Goal: Information Seeking & Learning: Learn about a topic

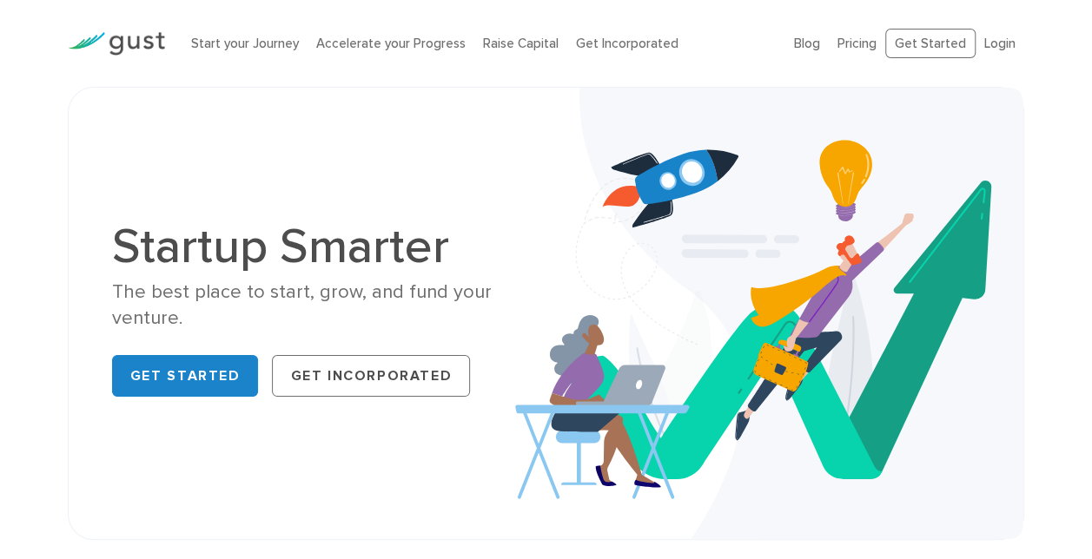
click at [617, 53] on div "Start your Journey Accelerate your Progress Raise Capital Get Incorporated" at bounding box center [479, 43] width 603 height 55
click at [611, 41] on link "Get Incorporated" at bounding box center [627, 44] width 102 height 16
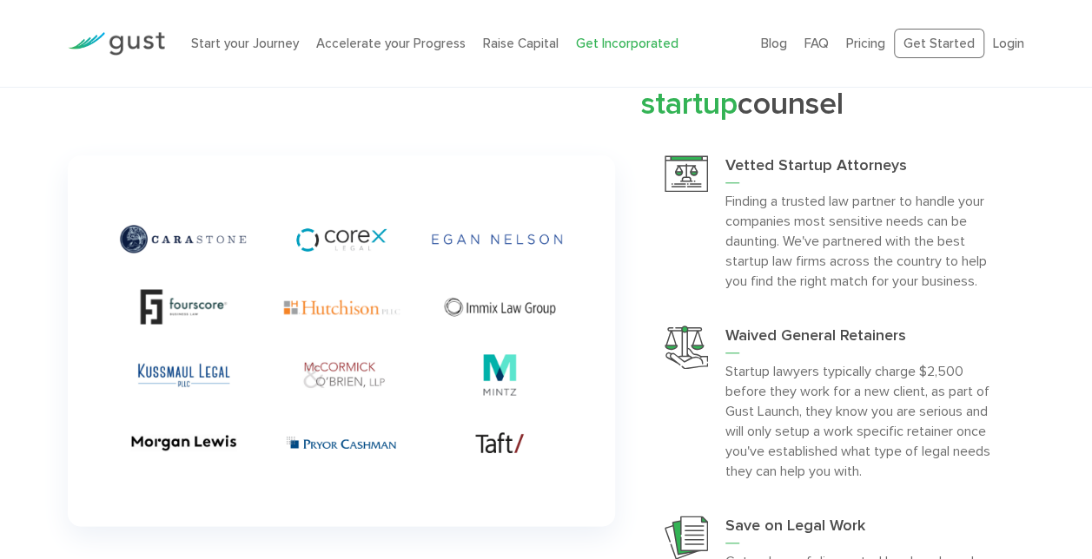
scroll to position [4111, 0]
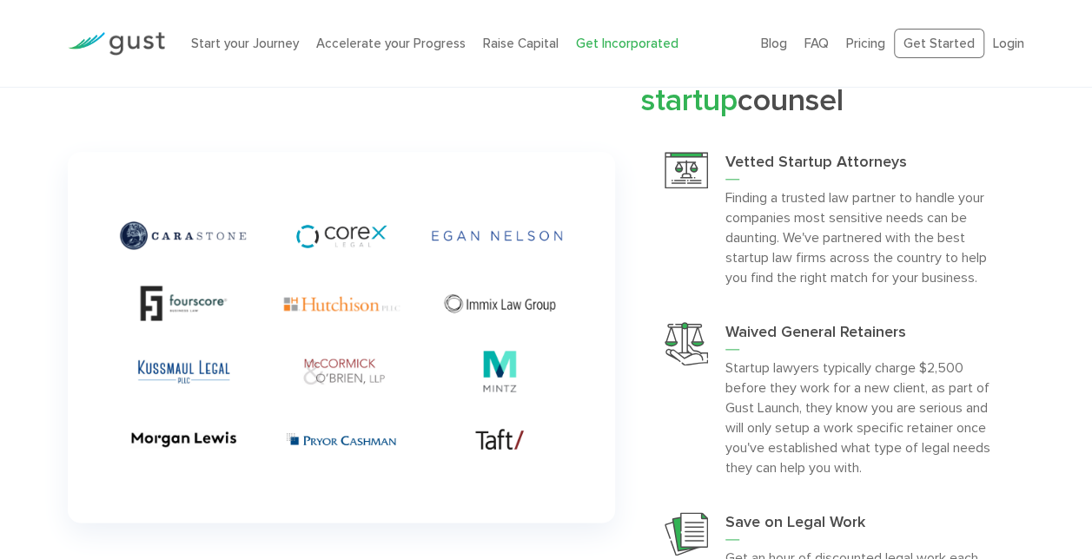
click at [752, 287] on p "Finding a trusted law partner to handle your companies most sensitive needs can…" at bounding box center [862, 238] width 275 height 100
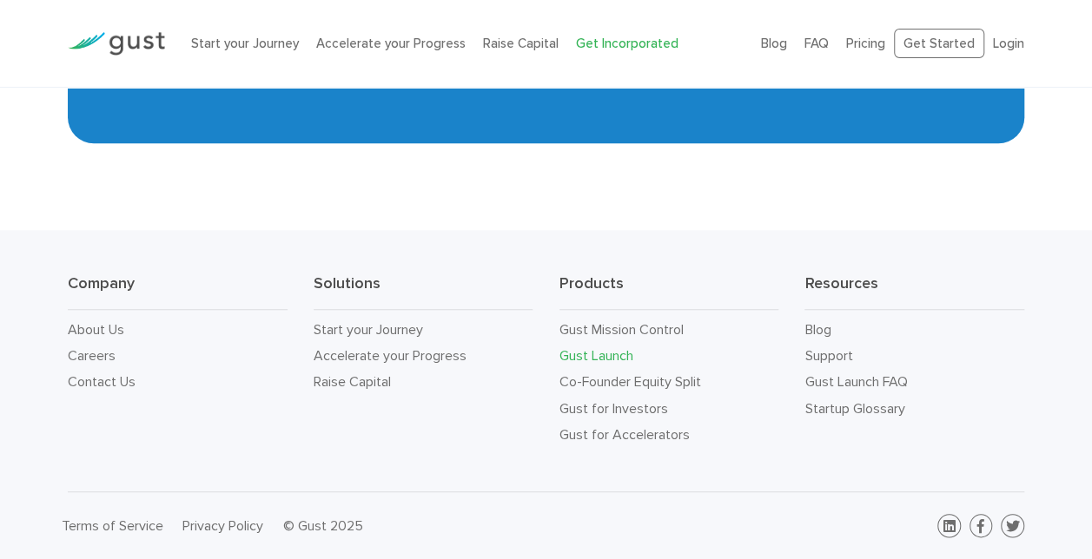
scroll to position [10560, 0]
click at [107, 327] on link "About Us" at bounding box center [96, 329] width 56 height 16
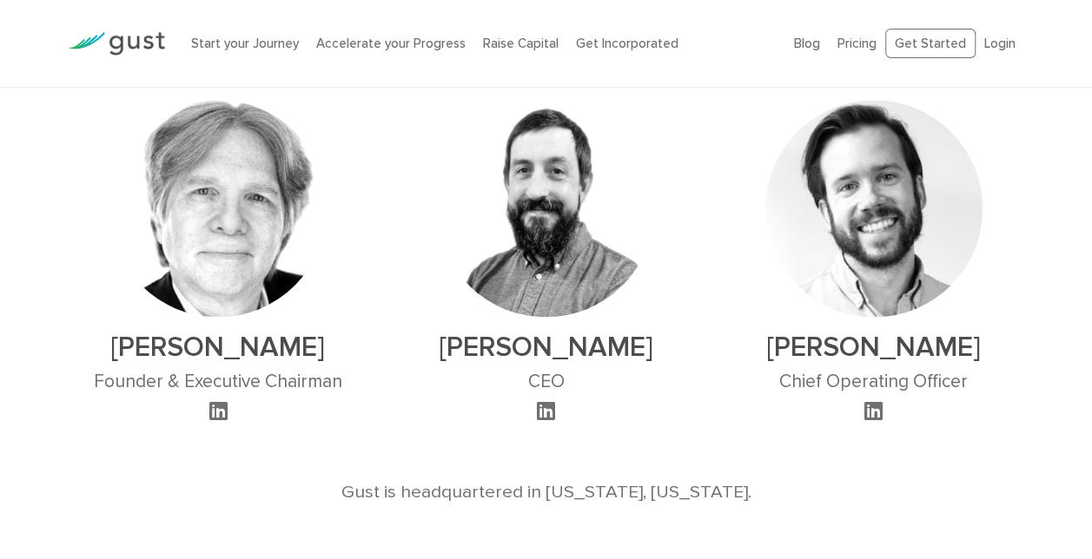
scroll to position [1070, 0]
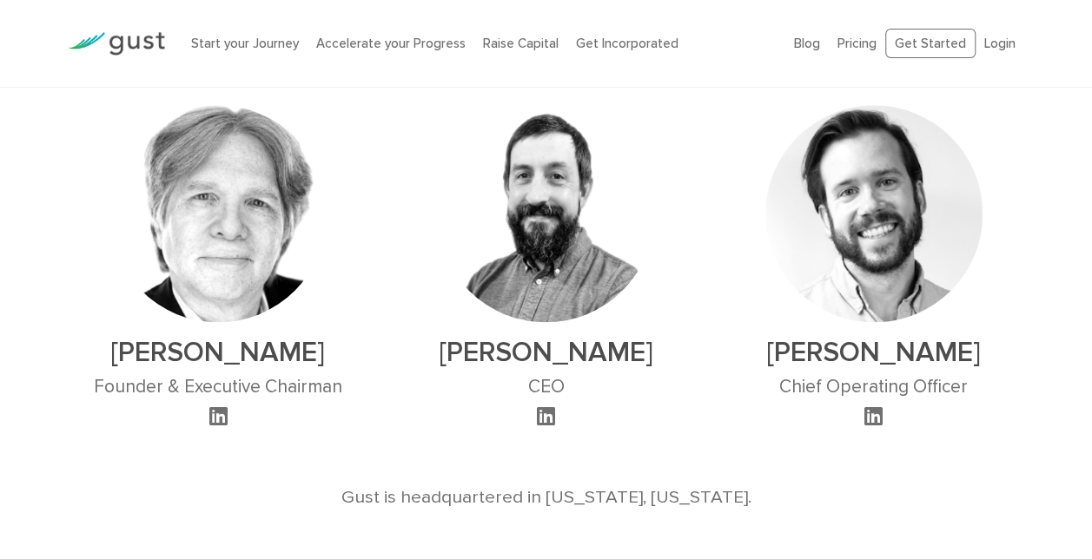
click at [221, 412] on icon at bounding box center [218, 416] width 18 height 21
